Goal: Information Seeking & Learning: Learn about a topic

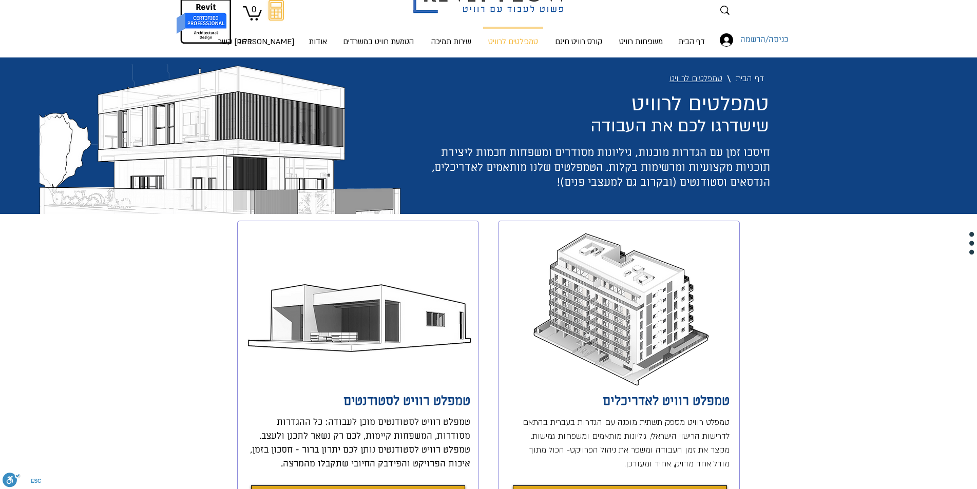
scroll to position [51, 0]
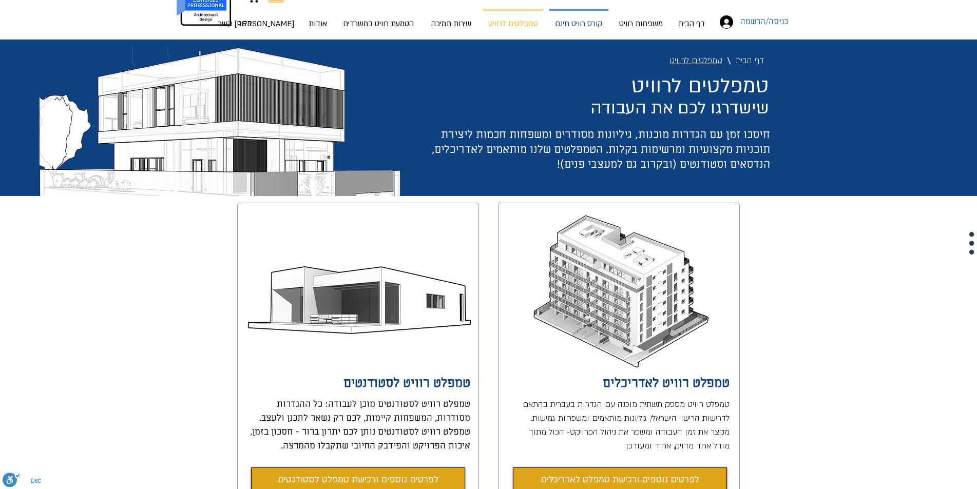
click at [592, 21] on p "קורס רוויט חינם" at bounding box center [578, 24] width 55 height 27
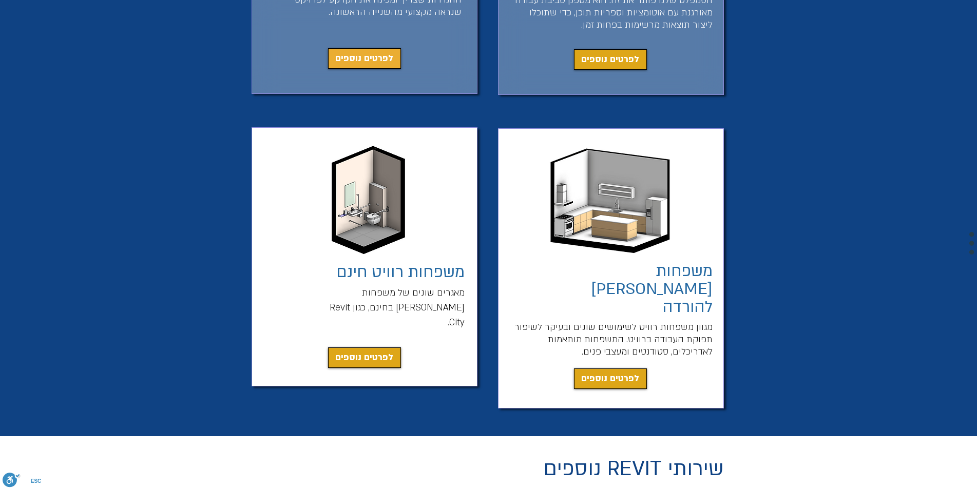
scroll to position [770, 0]
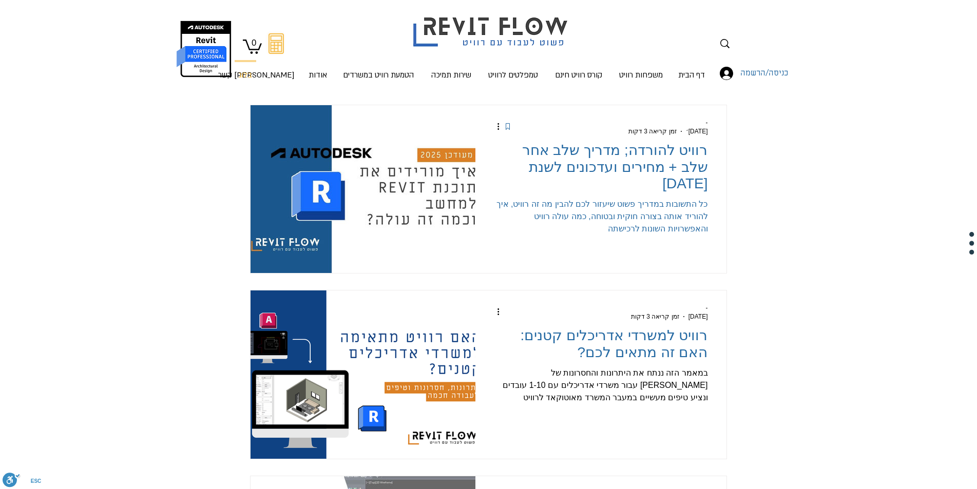
click at [675, 203] on div "כל התשובות במדריך פשוט שיעזור לכם להבין מה זה רוויט, איך להוריד אותה בצורה חוקי…" at bounding box center [600, 216] width 215 height 37
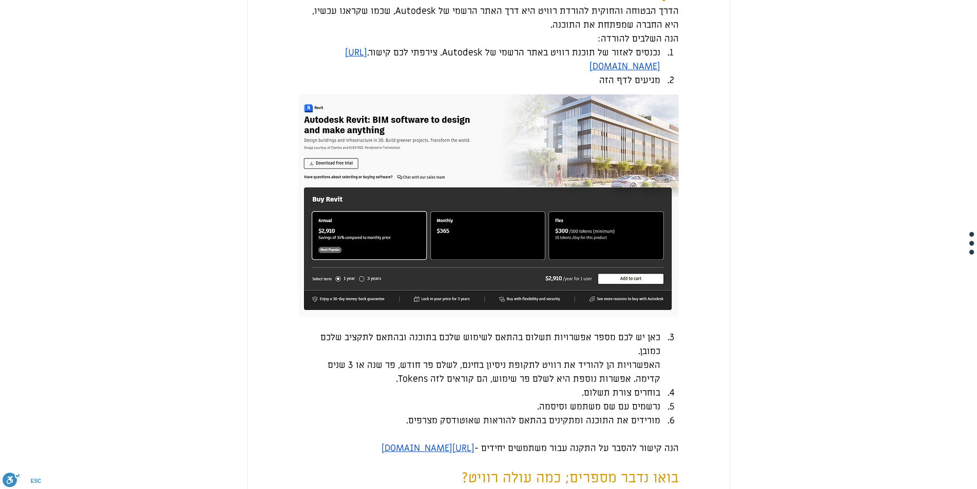
scroll to position [873, 0]
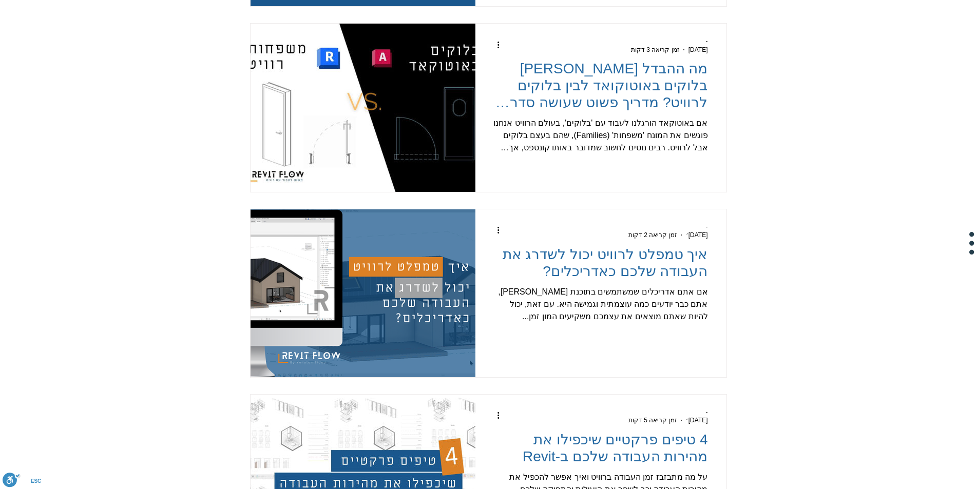
scroll to position [1027, 0]
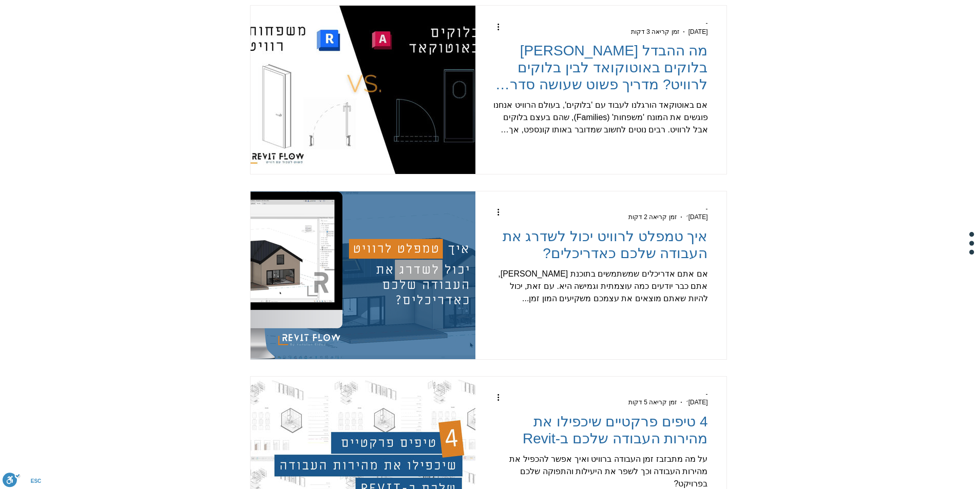
drag, startPoint x: 646, startPoint y: 286, endPoint x: 775, endPoint y: 259, distance: 131.7
click at [820, 244] on div "main content" at bounding box center [488, 60] width 977 height 1993
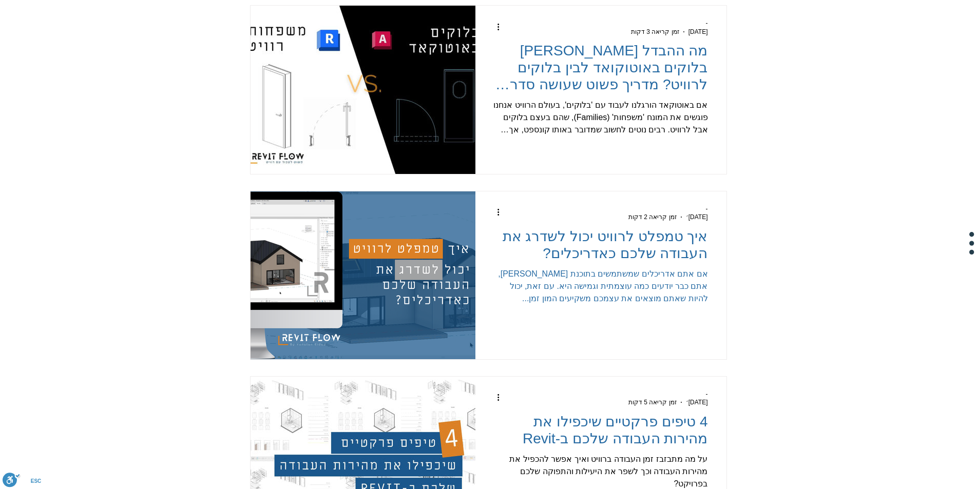
drag, startPoint x: 649, startPoint y: 283, endPoint x: 685, endPoint y: 280, distance: 36.1
click at [685, 280] on div "אם אתם אדריכלים שמשתמשים בתוכנת [PERSON_NAME], אתם כבר יודעים כמה עוצמתית וגמיש…" at bounding box center [600, 286] width 215 height 37
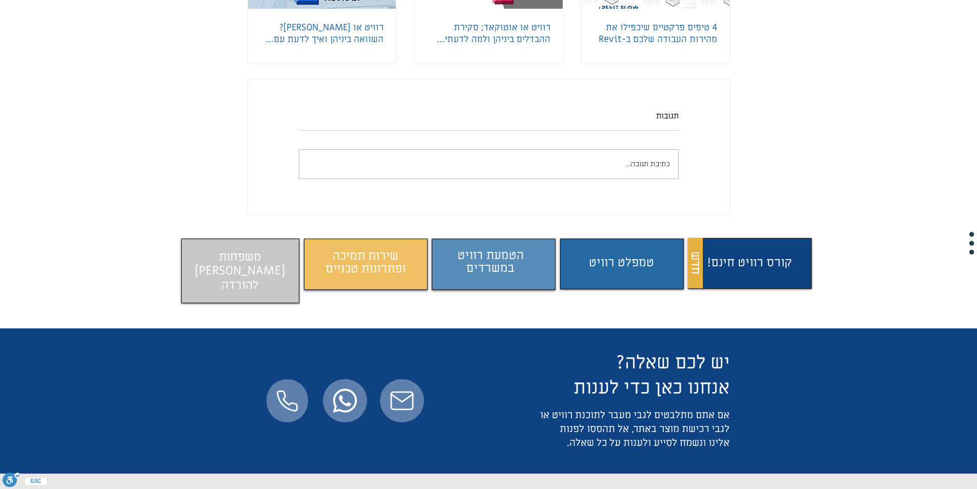
scroll to position [2105, 0]
